Goal: Task Accomplishment & Management: Use online tool/utility

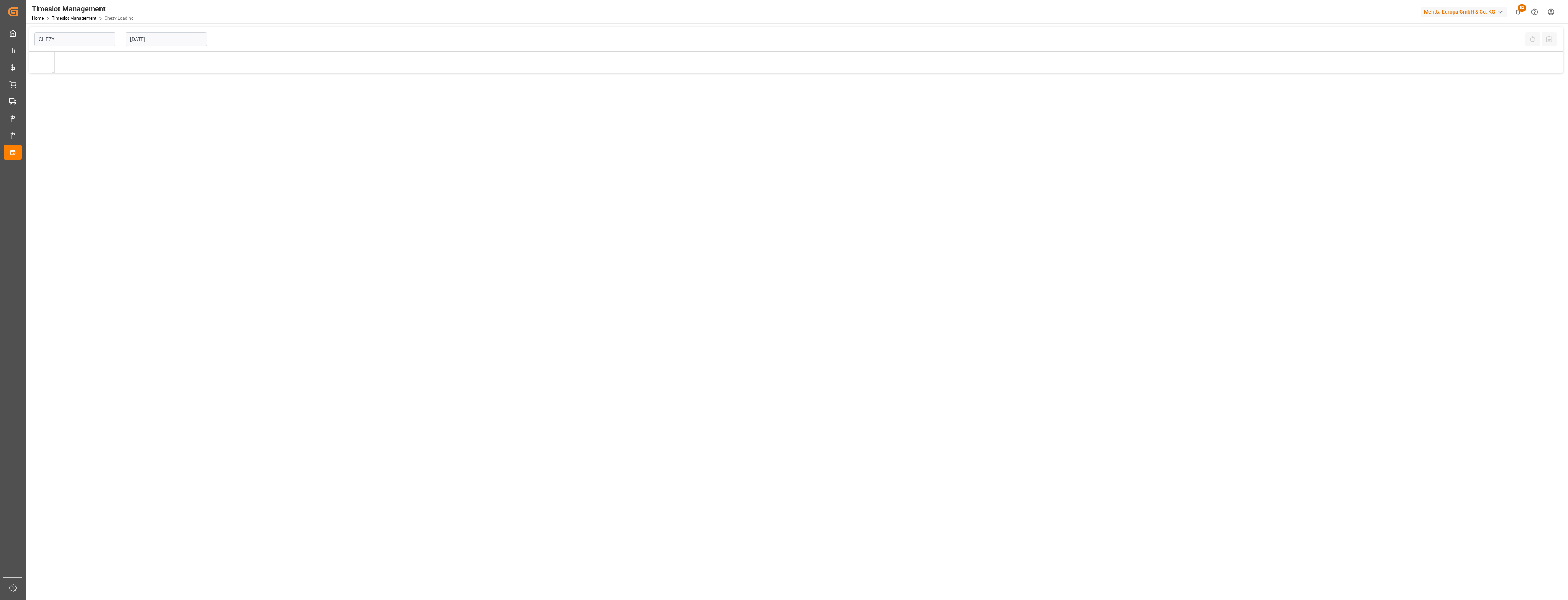
type input "Chezy Loading"
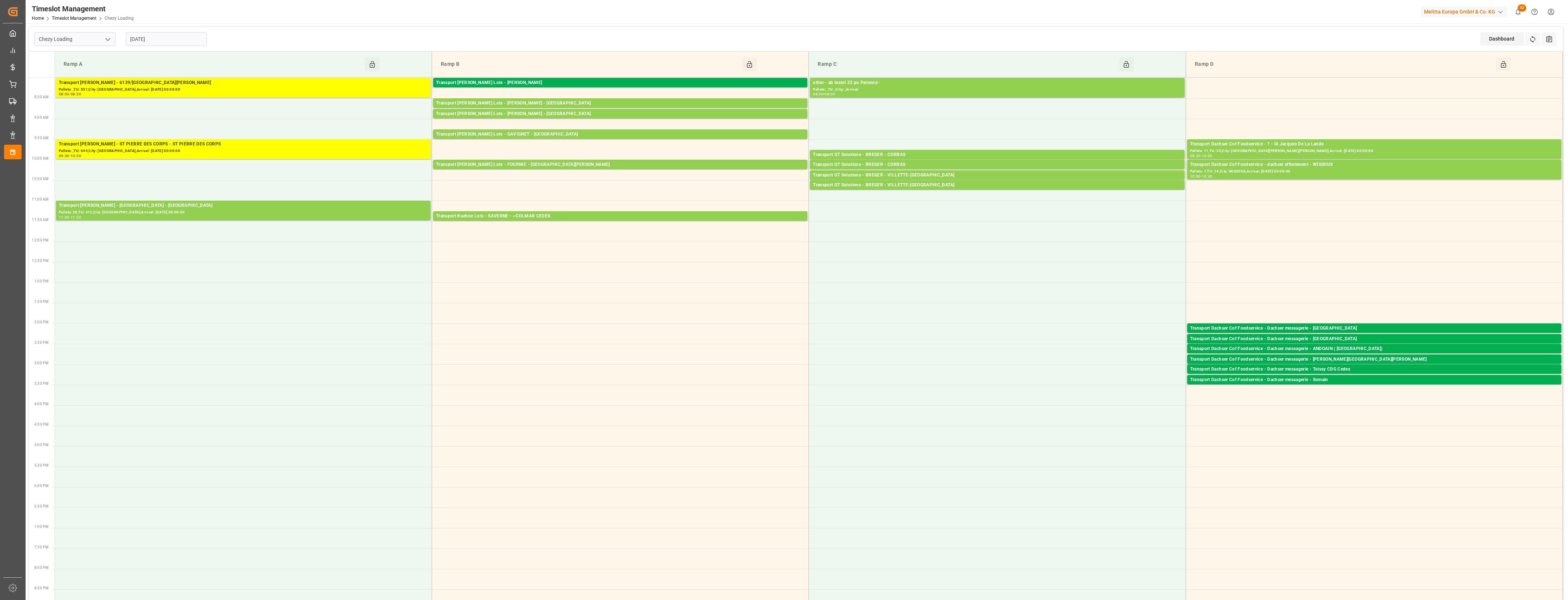
click at [162, 41] on input "[DATE]" at bounding box center [166, 39] width 81 height 14
click at [151, 114] on span "12" at bounding box center [149, 112] width 5 height 5
type input "[DATE]"
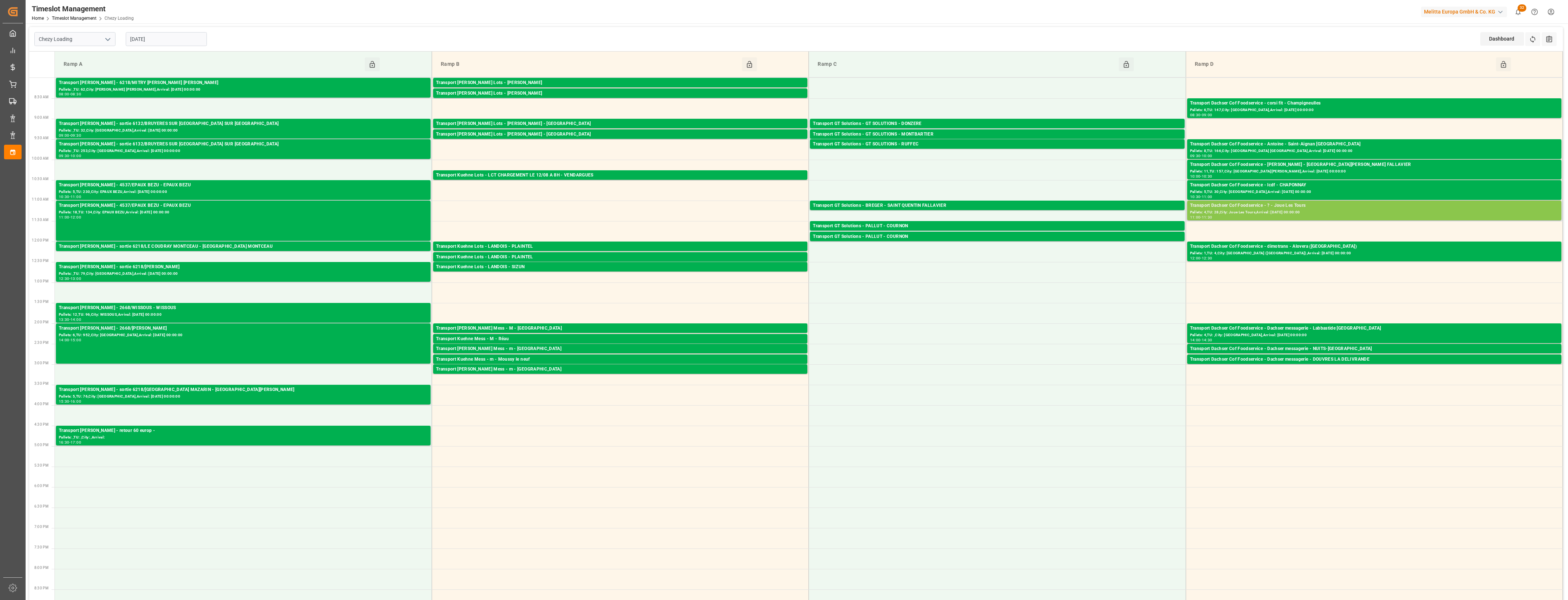
click at [1286, 211] on div "Pallets: 4,TU: 28,City: Joue Les Tours,Arrival: [DATE] 00:00:00" at bounding box center [1374, 212] width 368 height 6
click at [1101, 238] on button "Open" at bounding box center [1091, 239] width 51 height 9
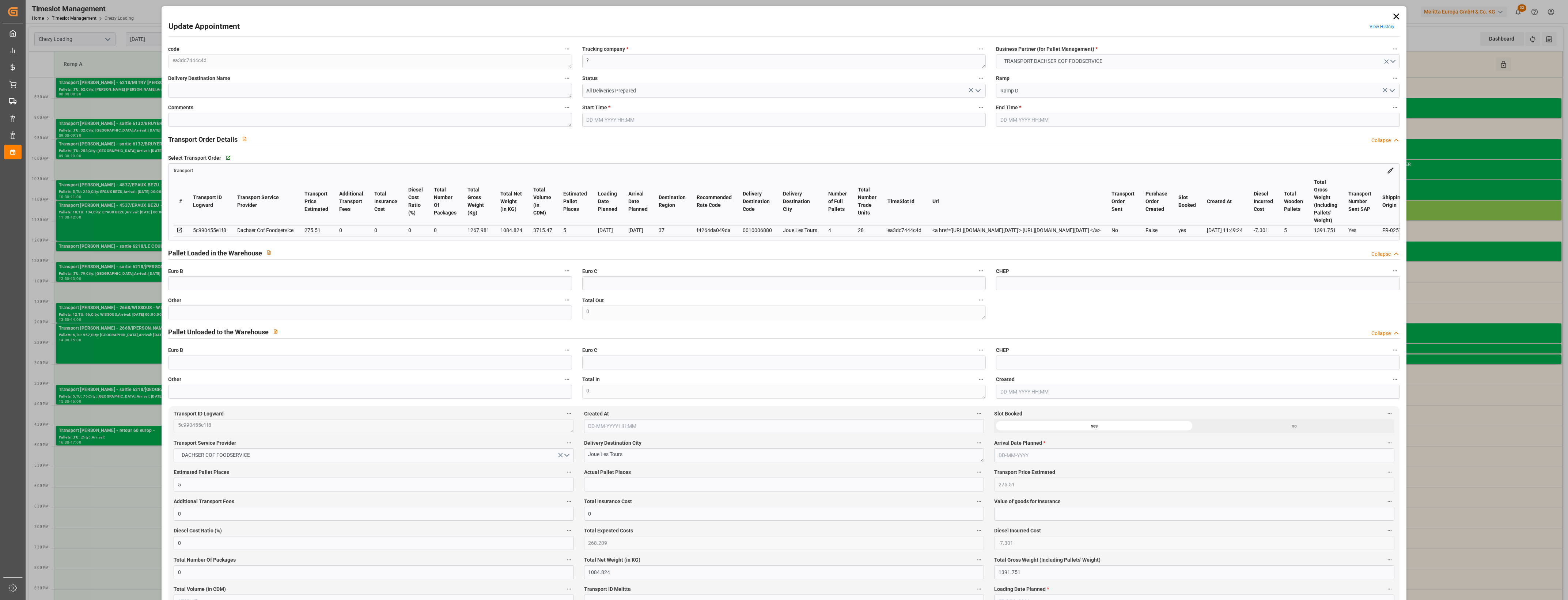
type input "5"
type input "275.51"
type input "0"
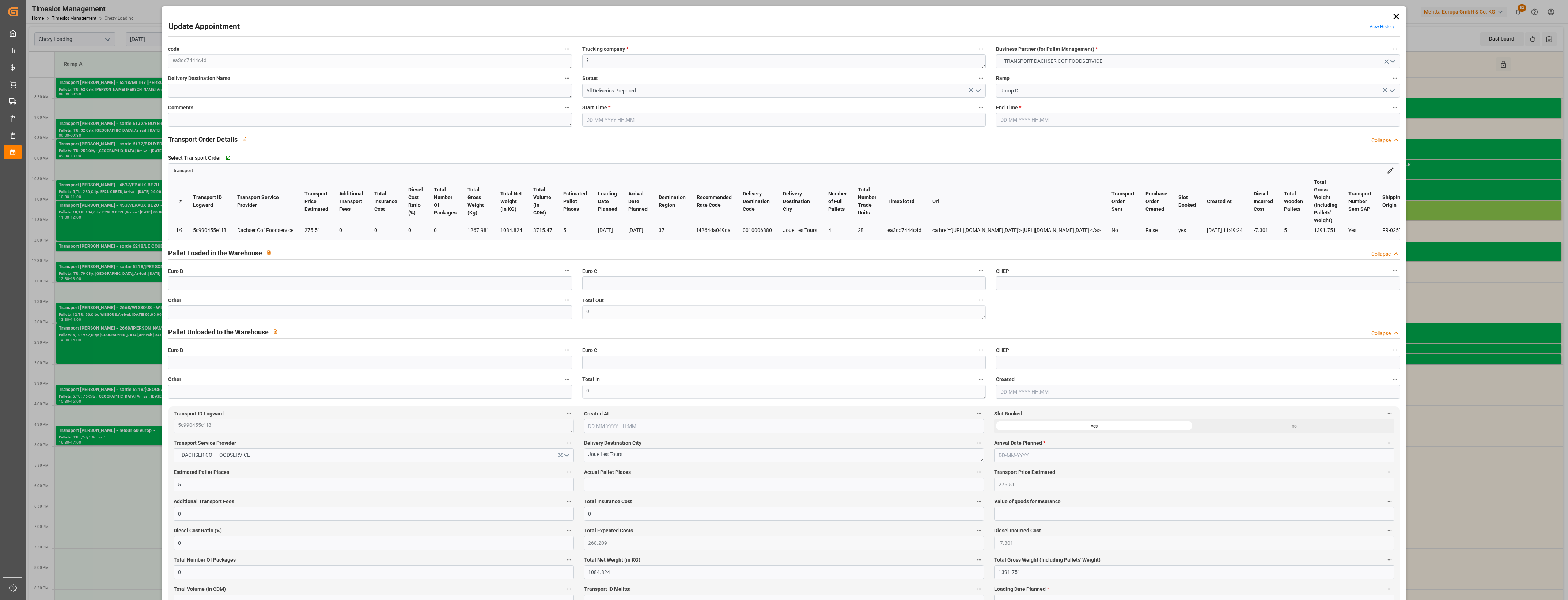
type input "268.209"
type input "-7.301"
type input "0"
type input "1084.824"
type input "1391.751"
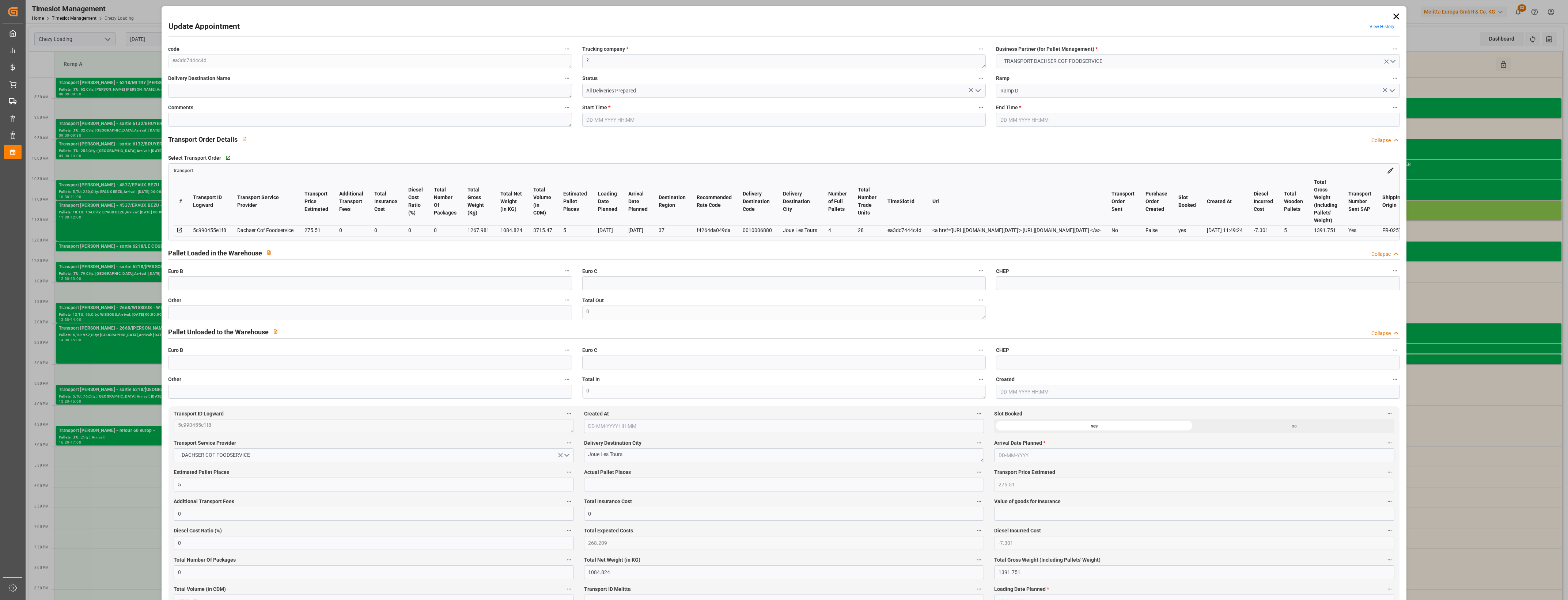
type input "3715.47"
type input "37"
type input "4"
type input "28"
type input "5"
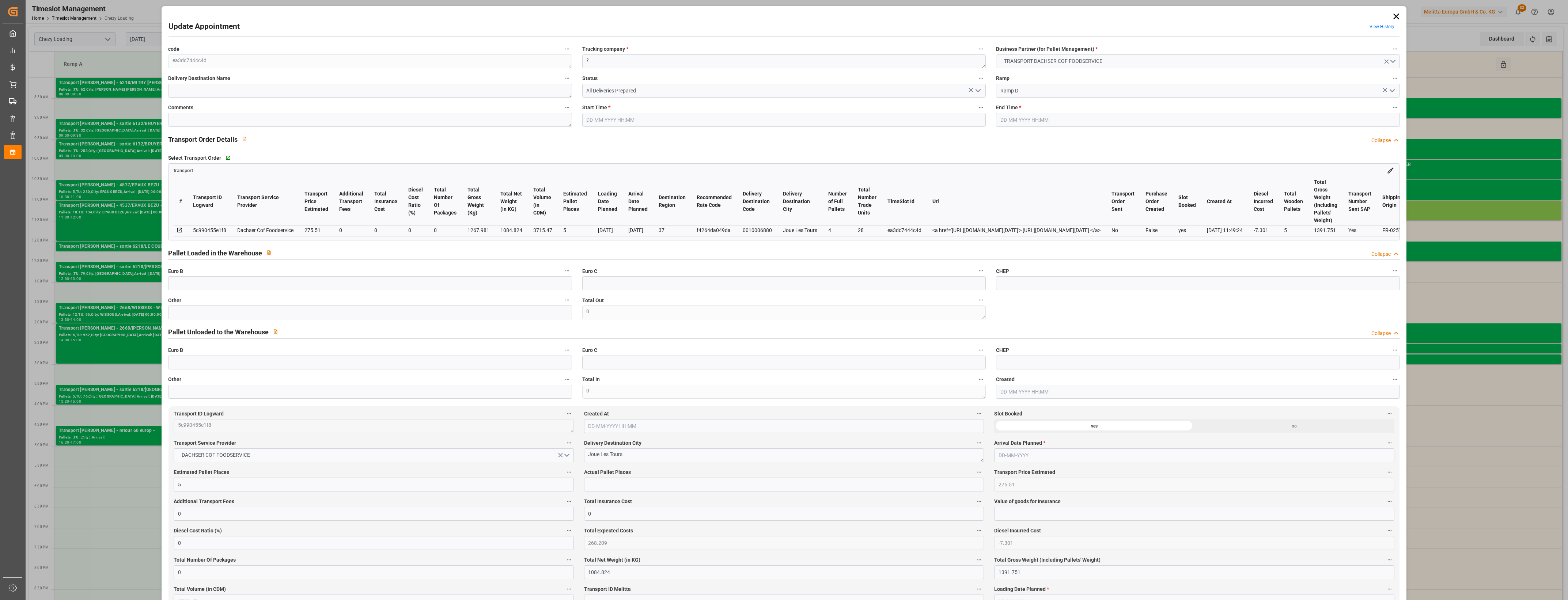
type input "101"
type input "1267.981"
type input "0"
type input "4710.8598"
type input "0"
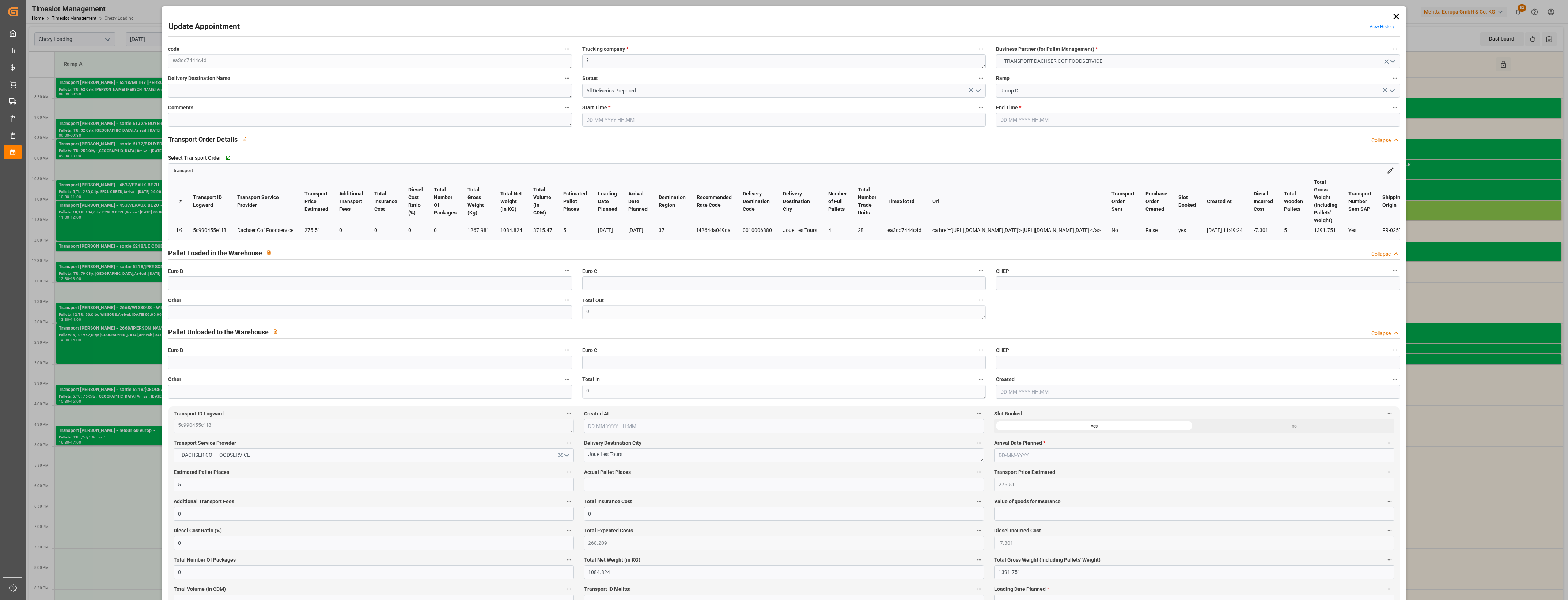
type input "0"
type input "21"
type input "35"
type input "[DATE] 11:00"
type input "[DATE] 11:30"
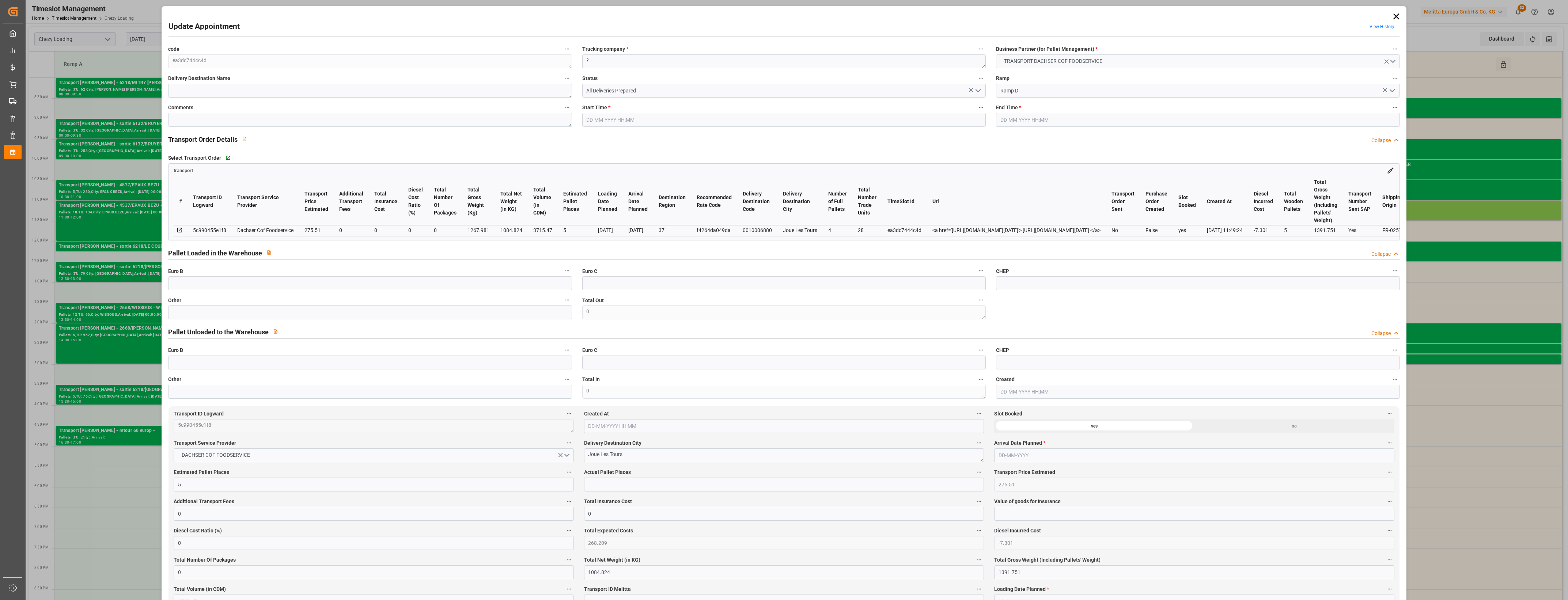
type input "[DATE] 13:15"
type input "[DATE] 11:49"
type input "[DATE]"
click at [1393, 19] on icon at bounding box center [1396, 16] width 6 height 6
